Goal: Transaction & Acquisition: Purchase product/service

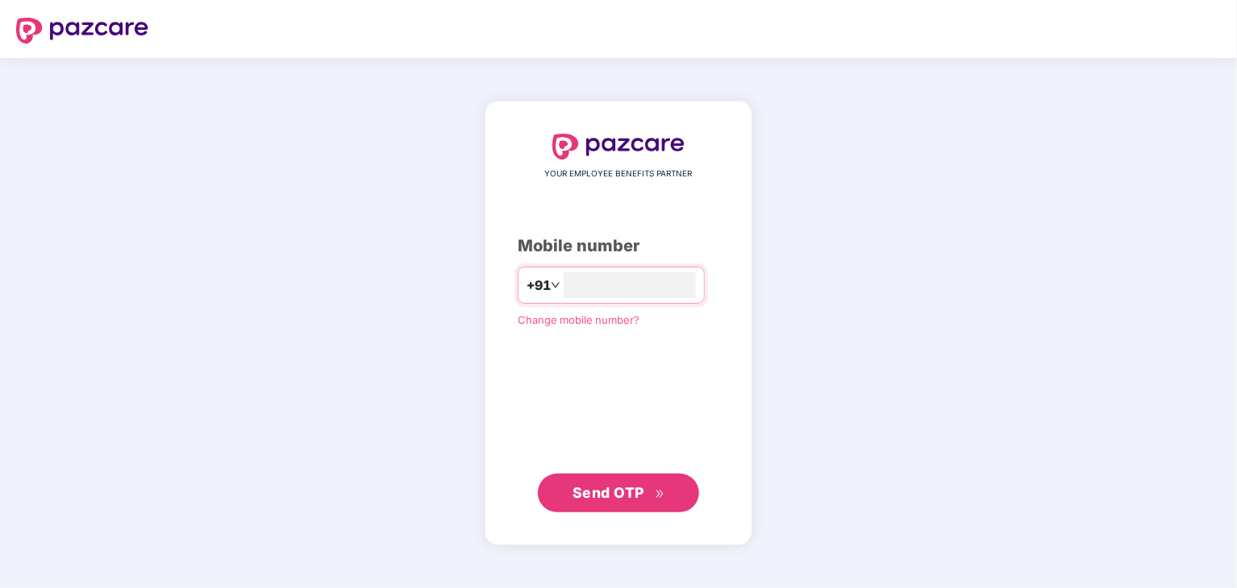
type input "**********"
click at [642, 492] on span "Send OTP" at bounding box center [608, 492] width 72 height 17
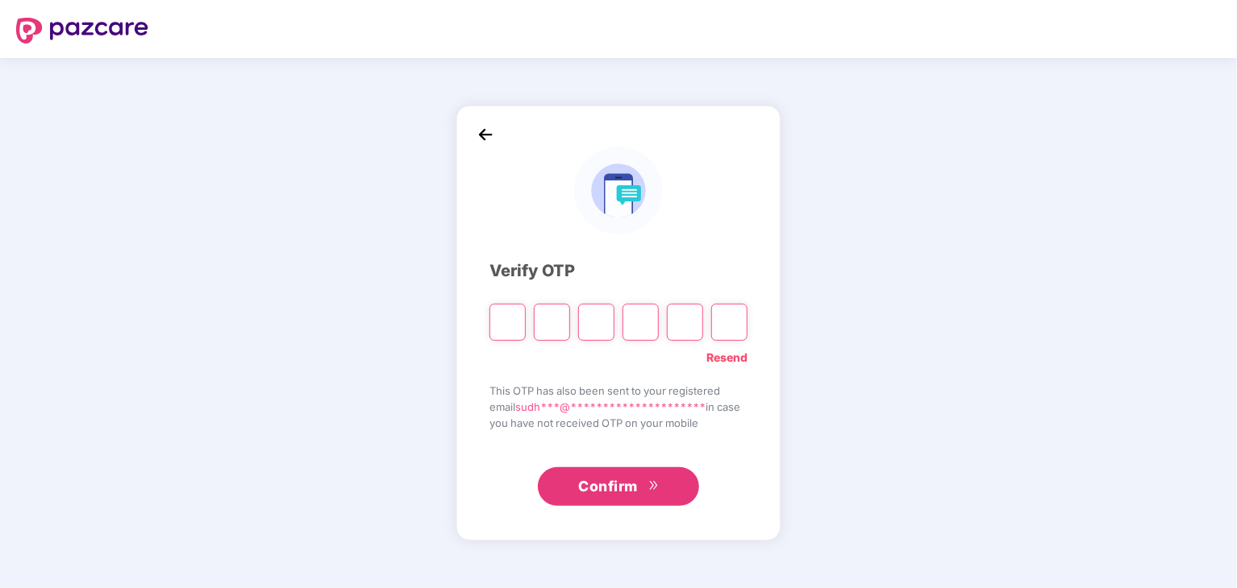
type input "*"
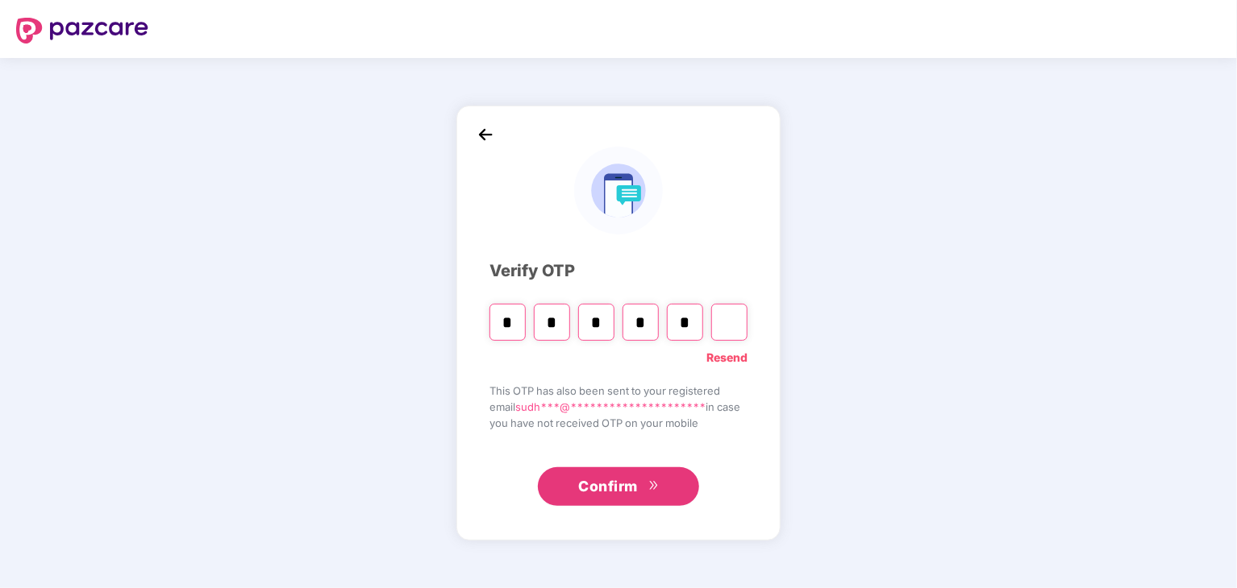
type input "*"
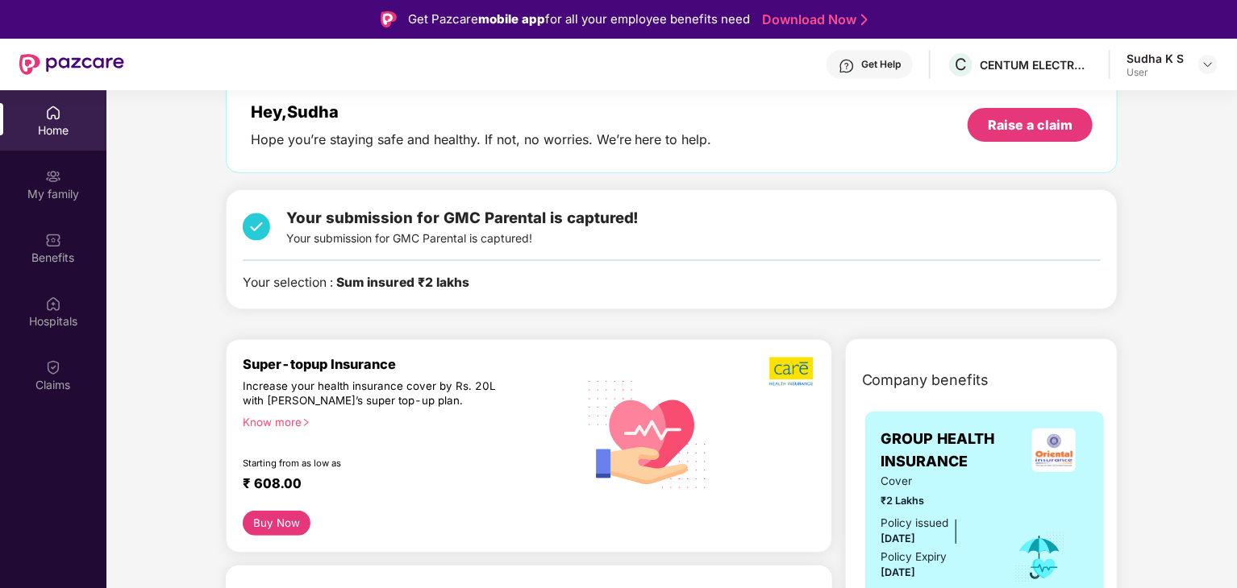
scroll to position [161, 0]
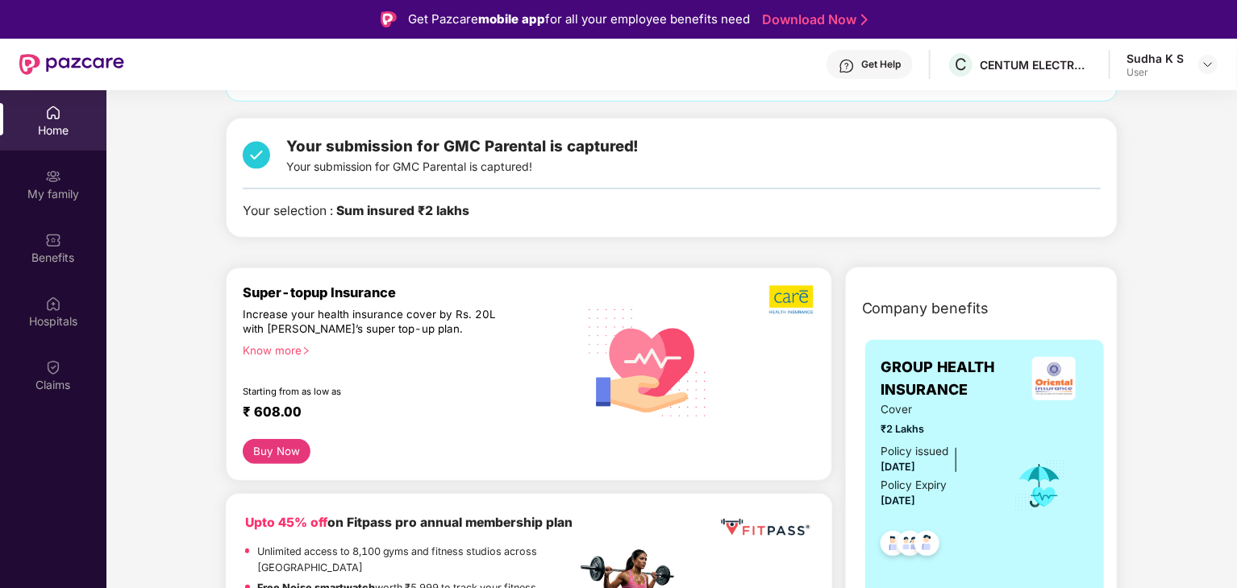
click at [282, 451] on button "Buy Now" at bounding box center [277, 451] width 69 height 25
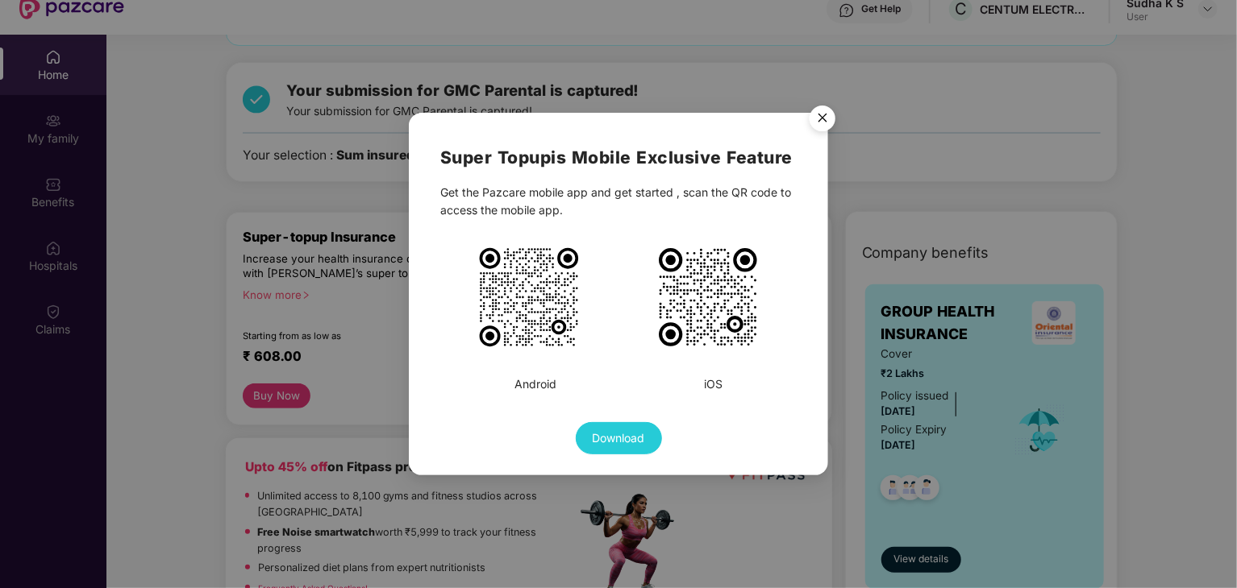
scroll to position [81, 0]
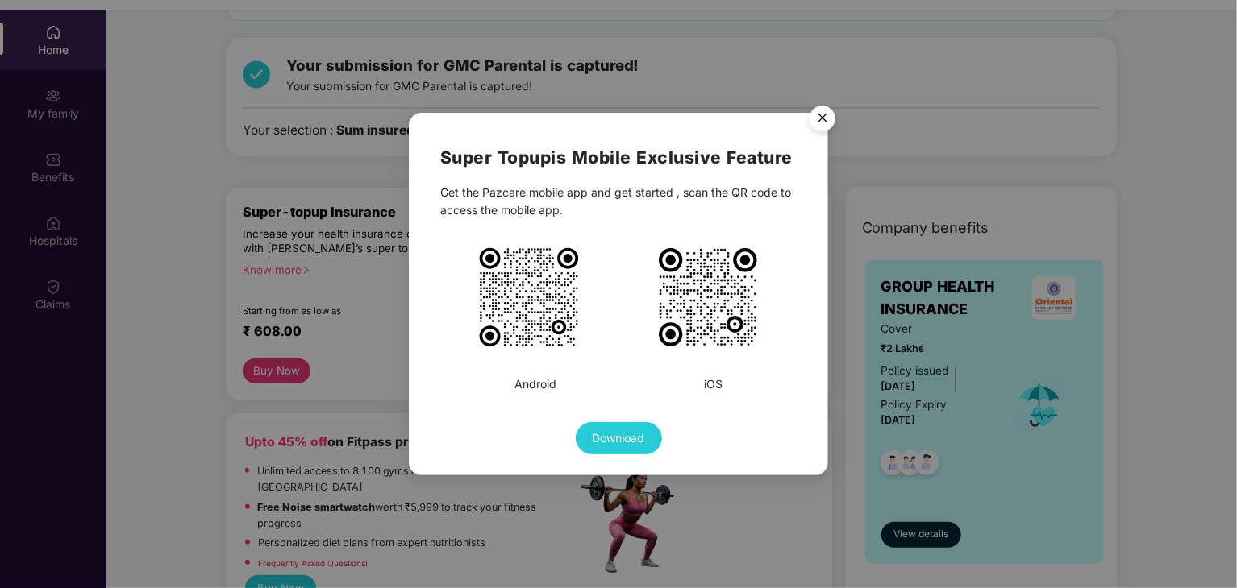
click at [827, 114] on img "Close" at bounding box center [822, 120] width 45 height 45
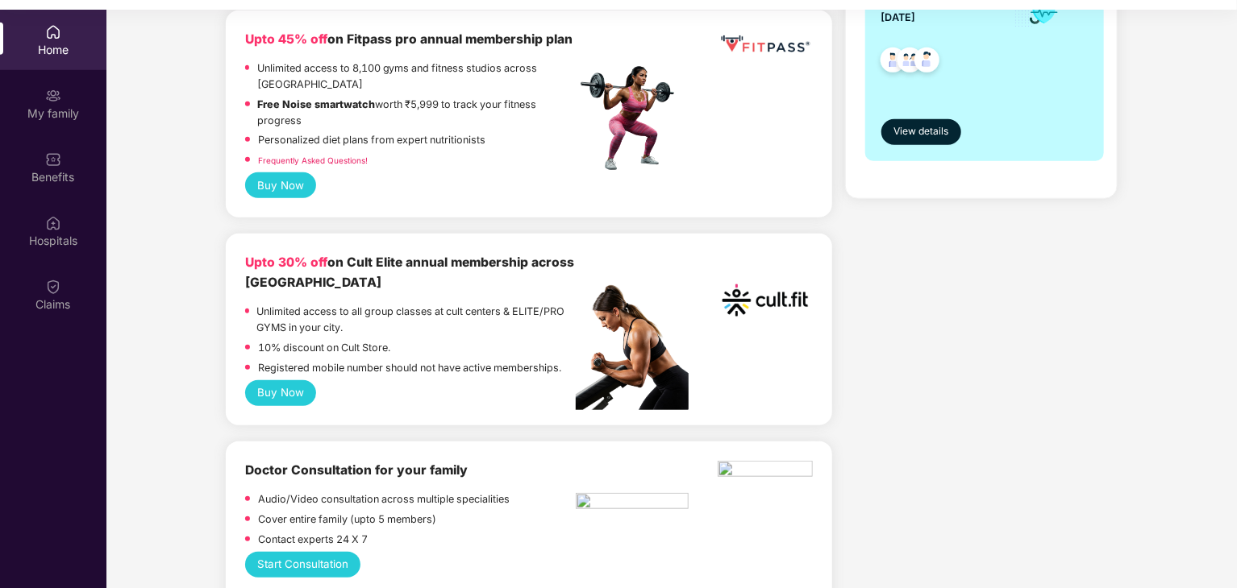
scroll to position [645, 0]
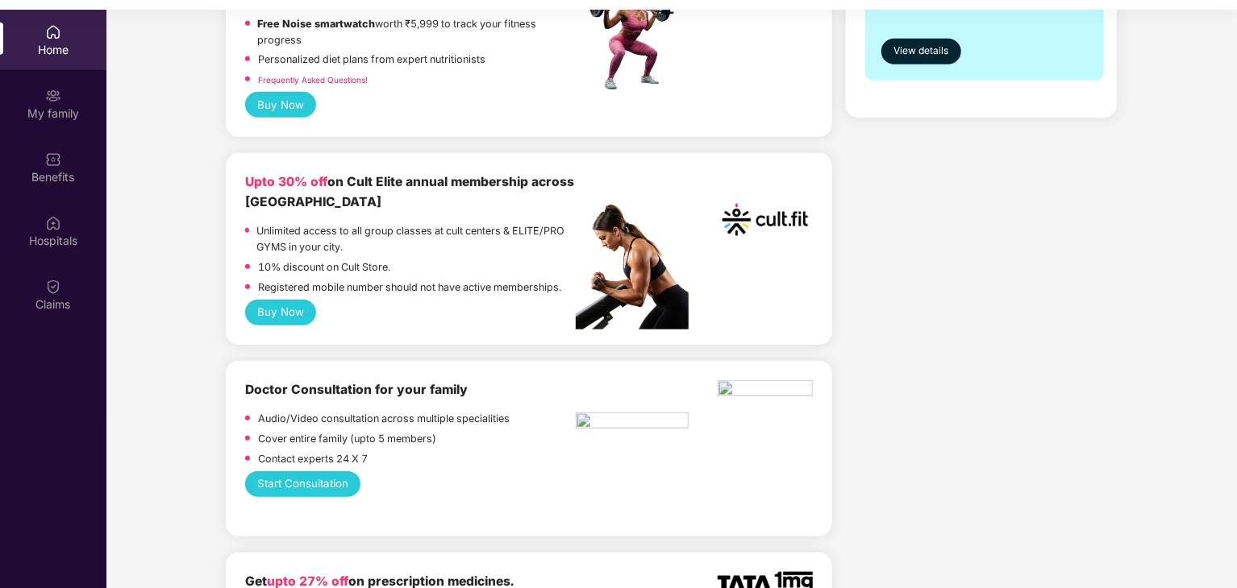
click at [293, 322] on button "Buy Now" at bounding box center [281, 313] width 72 height 26
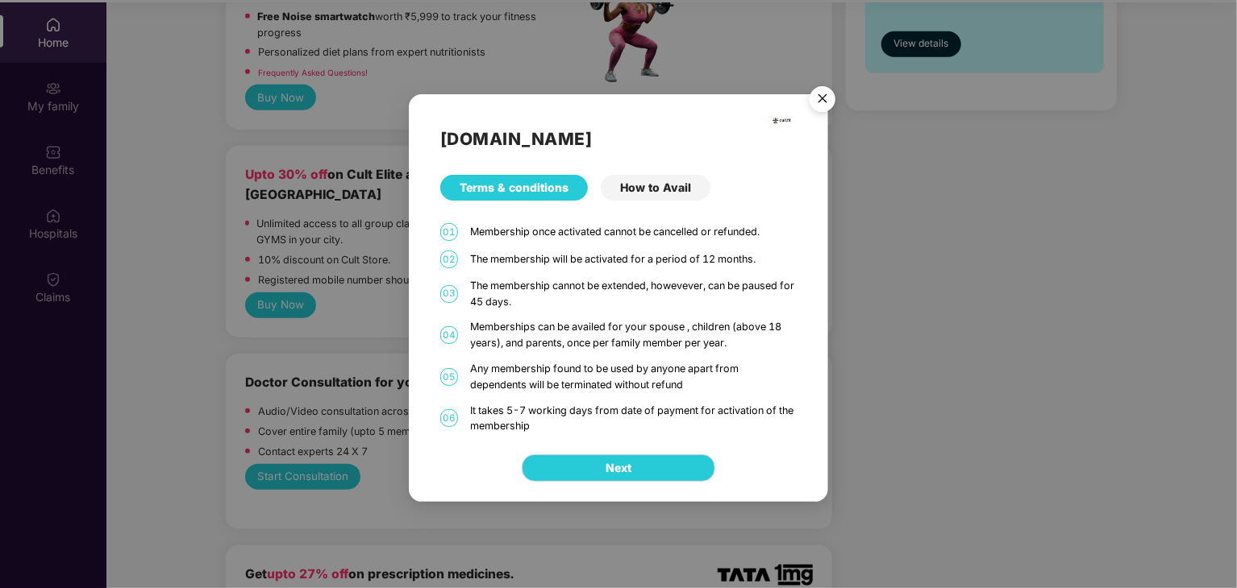
scroll to position [90, 0]
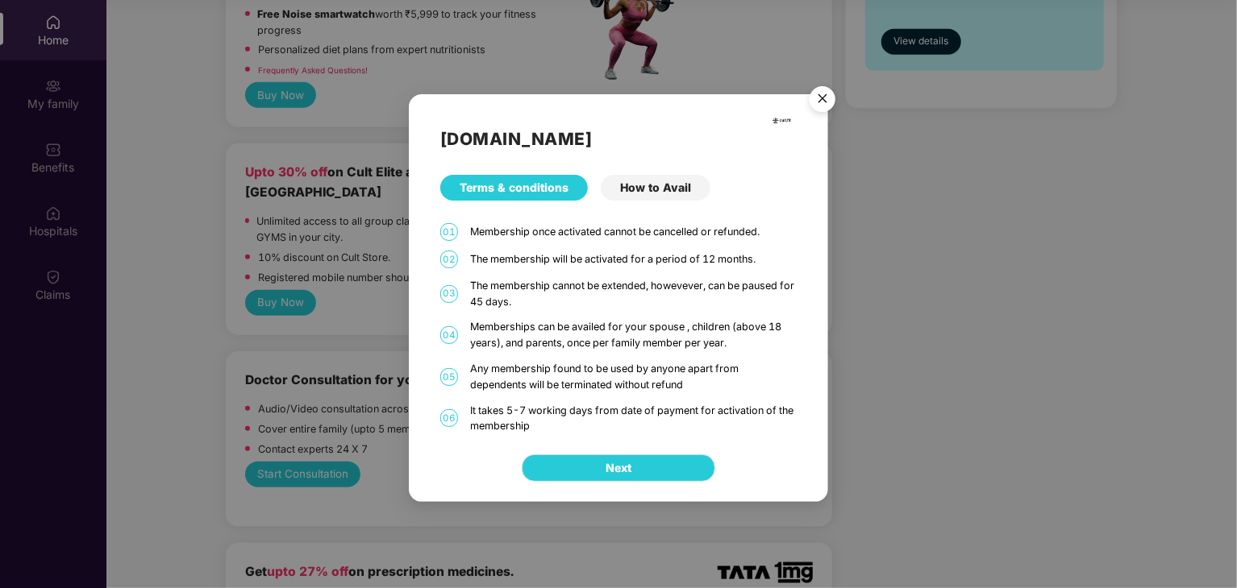
click at [597, 467] on button "Next" at bounding box center [618, 468] width 193 height 27
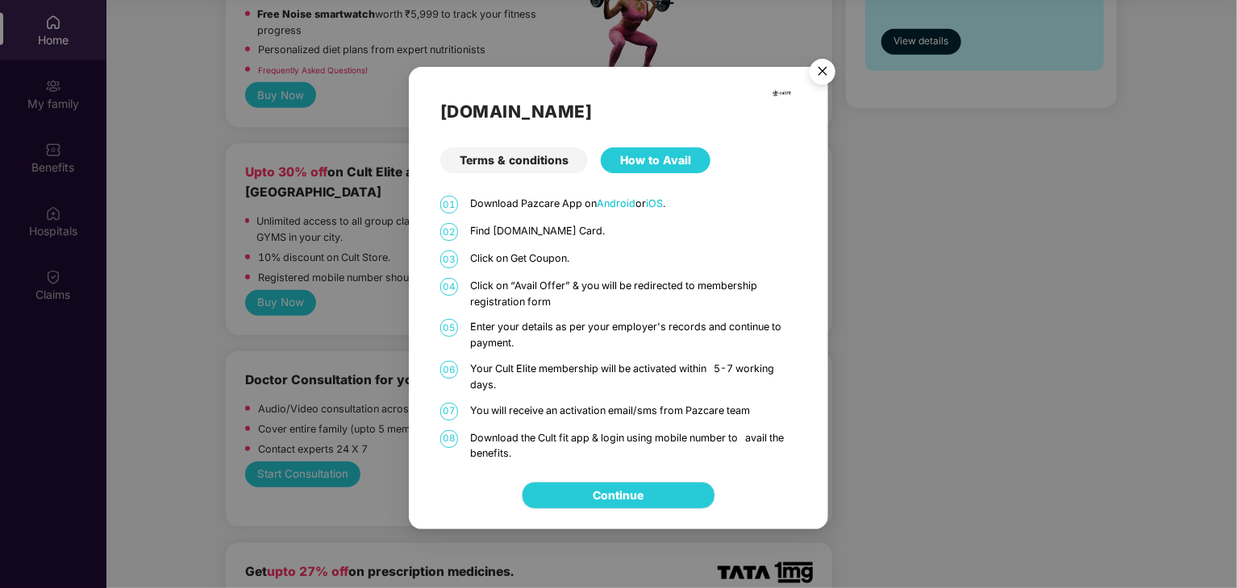
click at [609, 501] on link "Continue" at bounding box center [618, 496] width 51 height 18
click at [829, 72] on img "Close" at bounding box center [822, 74] width 45 height 45
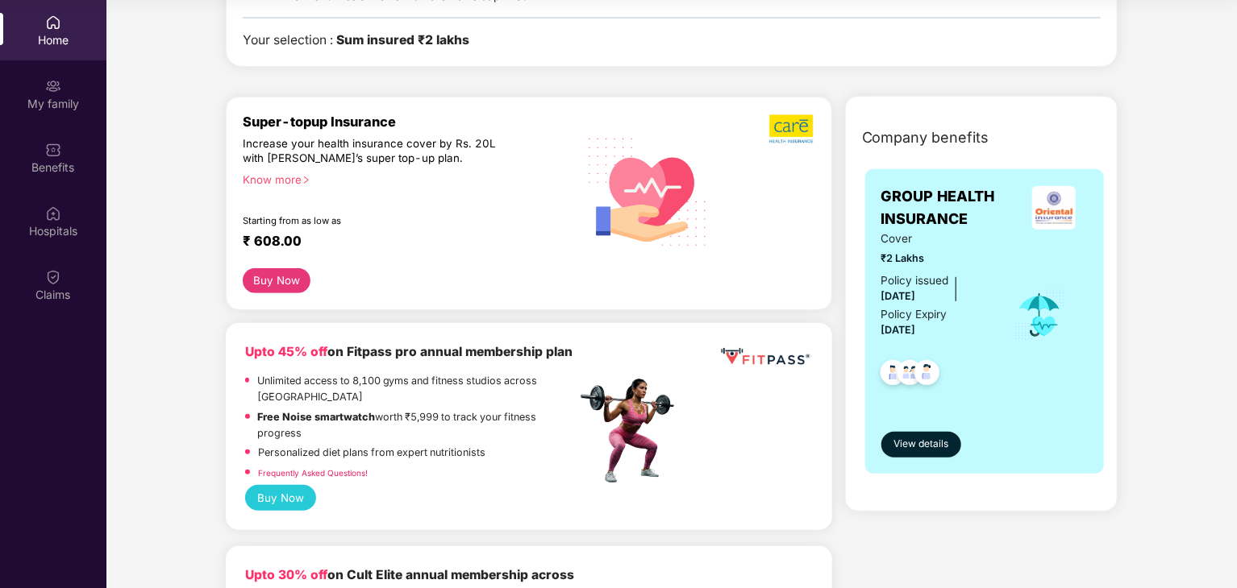
scroll to position [0, 0]
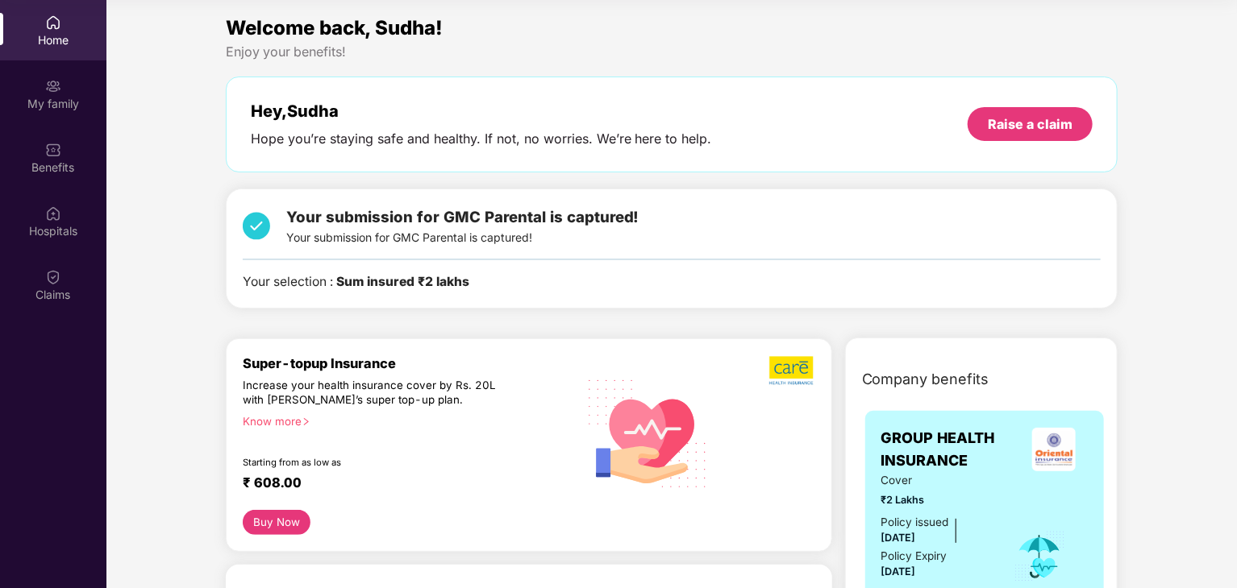
click at [466, 218] on span "Your submission for GMC Parental is captured!" at bounding box center [462, 217] width 353 height 18
click at [409, 266] on div "Your submission for GMC Parental is captured! Your submission for GMC Parental …" at bounding box center [672, 249] width 858 height 87
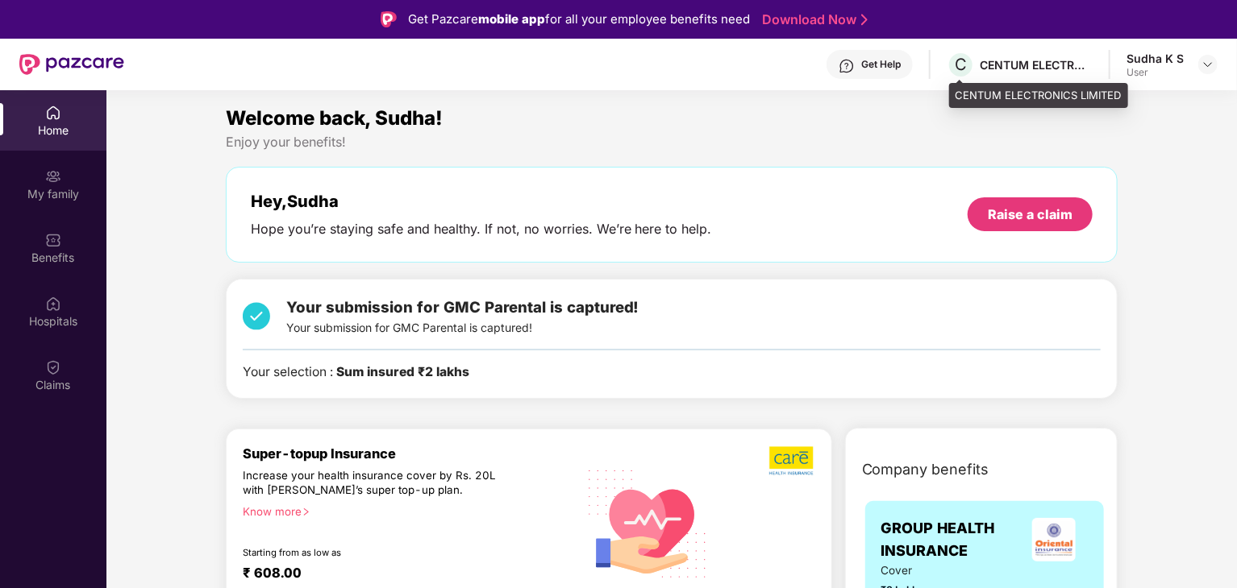
click at [995, 60] on div "CENTUM ELECTRONICS LIMITED" at bounding box center [1035, 64] width 113 height 15
click at [1167, 70] on div "User" at bounding box center [1154, 72] width 57 height 13
click at [1209, 63] on img at bounding box center [1207, 64] width 13 height 13
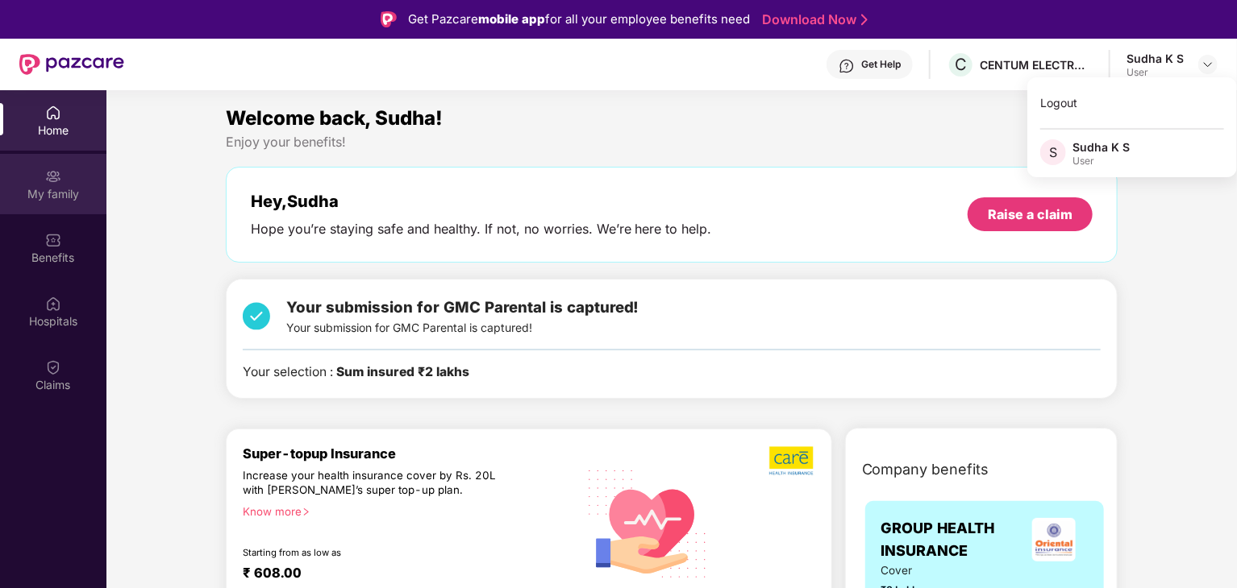
click at [41, 180] on div "My family" at bounding box center [53, 184] width 106 height 60
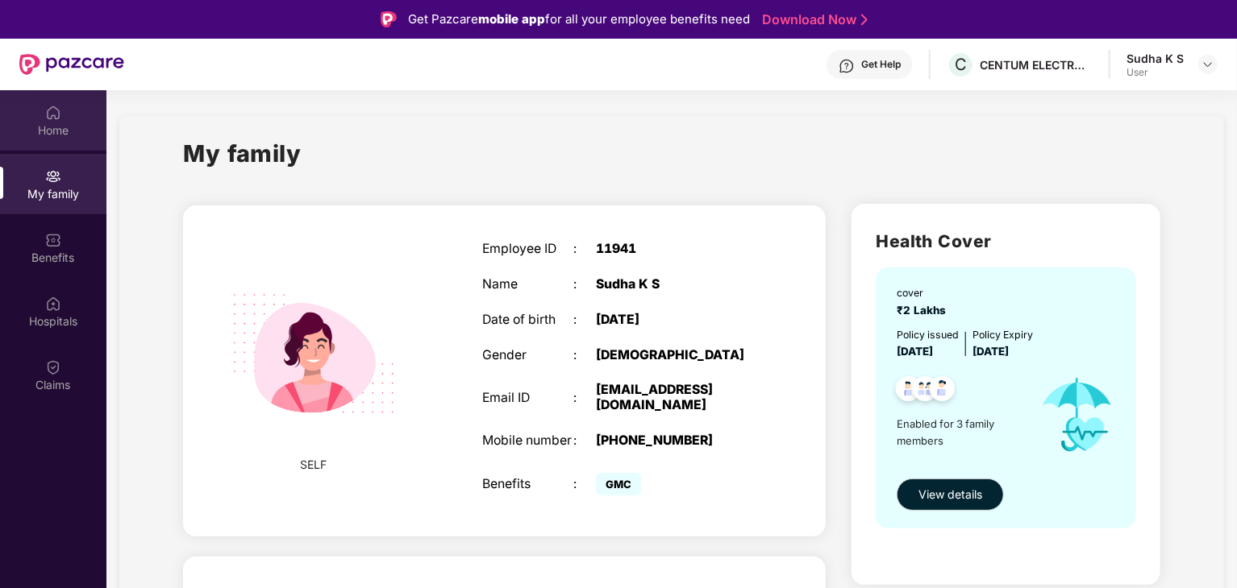
click at [50, 133] on div "Home" at bounding box center [53, 131] width 106 height 16
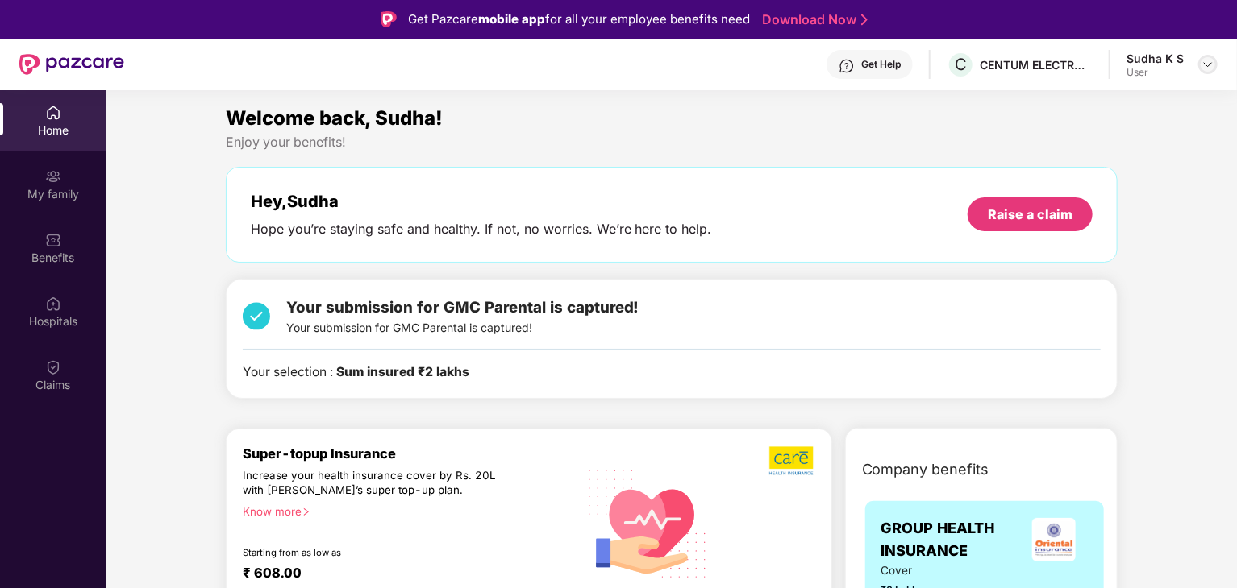
click at [1211, 62] on img at bounding box center [1207, 64] width 13 height 13
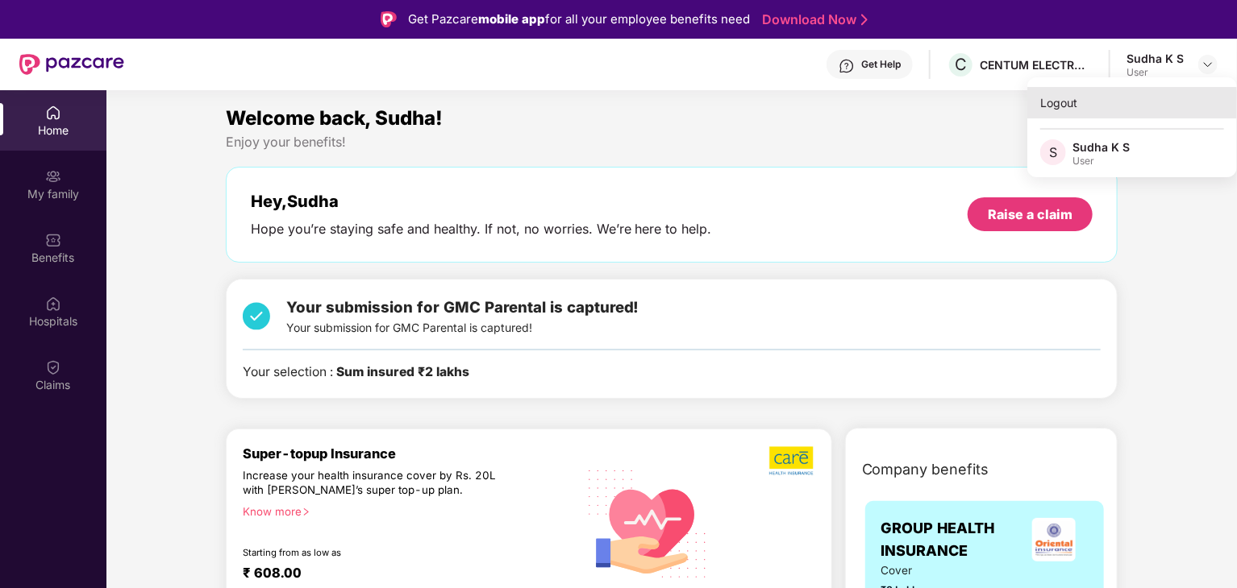
click at [1067, 107] on div "Logout" at bounding box center [1132, 102] width 210 height 31
